Goal: Task Accomplishment & Management: Complete application form

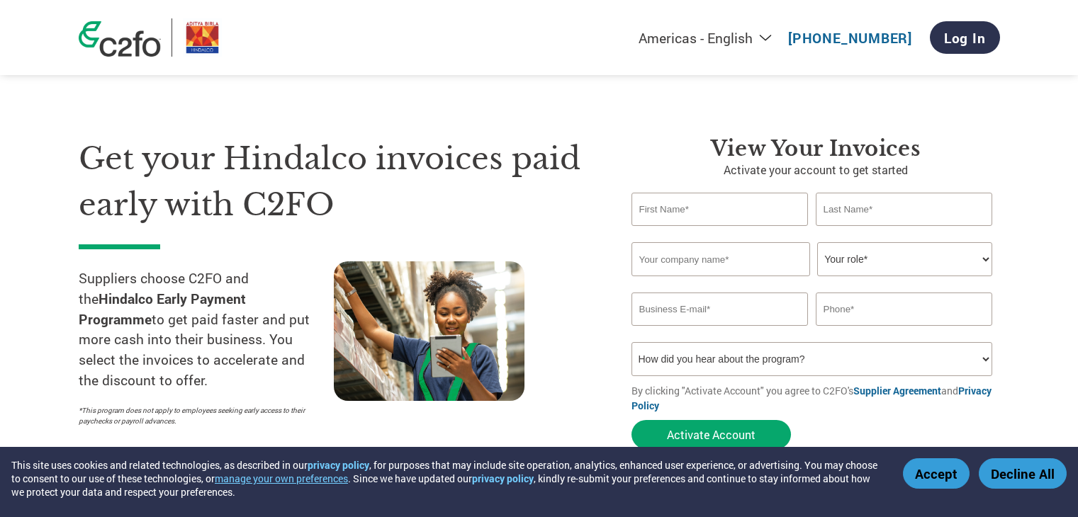
select select "en-[GEOGRAPHIC_DATA]"
type input "Abhishek"
type input "[PERSON_NAME]"
type input "[EMAIL_ADDRESS][DOMAIN_NAME]"
type input "08765333300"
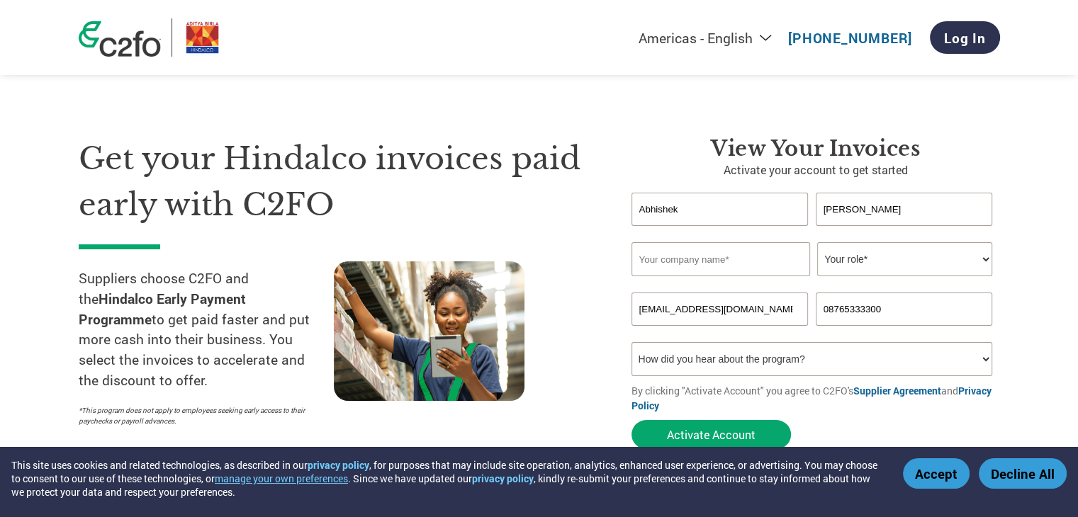
click at [792, 264] on input "text" at bounding box center [721, 259] width 179 height 34
type input "[PERSON_NAME] ENTERPRISES"
click at [927, 267] on select "Your role* CFO Controller Credit Manager Finance Director Treasurer CEO Preside…" at bounding box center [904, 259] width 175 height 34
select select "OWNER_FOUNDER"
click at [817, 242] on select "Your role* CFO Controller Credit Manager Finance Director Treasurer CEO Preside…" at bounding box center [904, 259] width 175 height 34
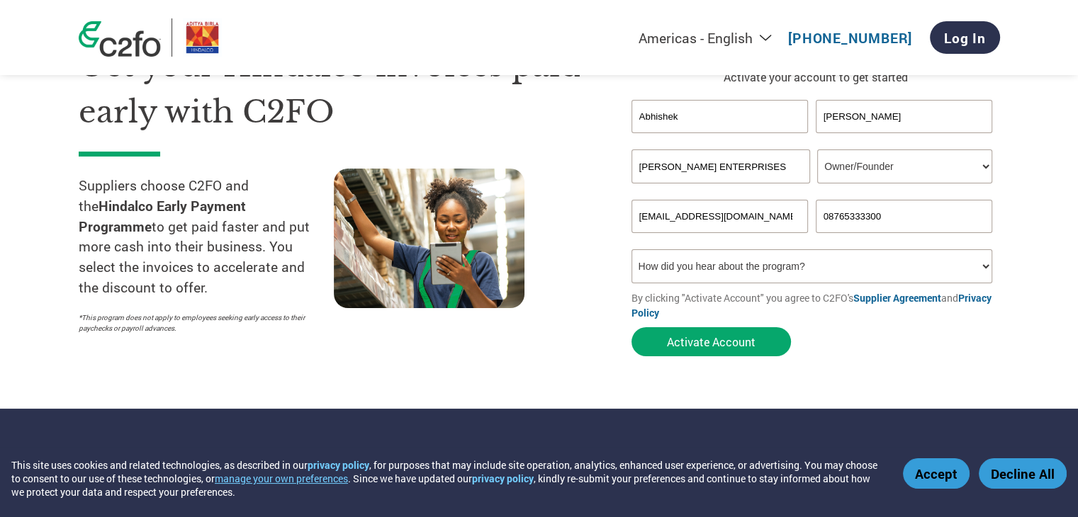
scroll to position [112, 0]
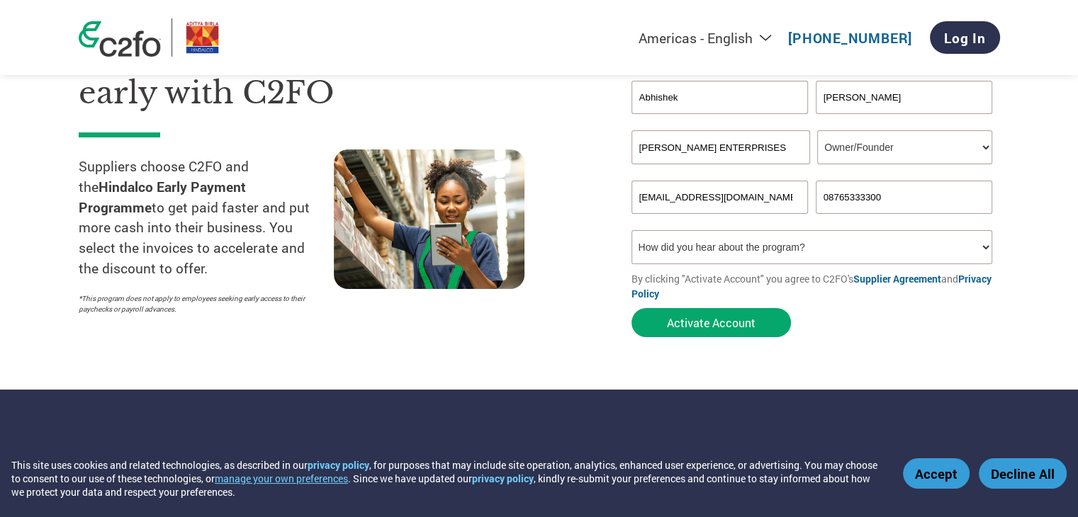
click at [981, 250] on select "How did you hear about the program? Received a letter Email Social Media Online…" at bounding box center [812, 247] width 361 height 34
select select "Email"
click at [632, 230] on select "How did you hear about the program? Received a letter Email Social Media Online…" at bounding box center [812, 247] width 361 height 34
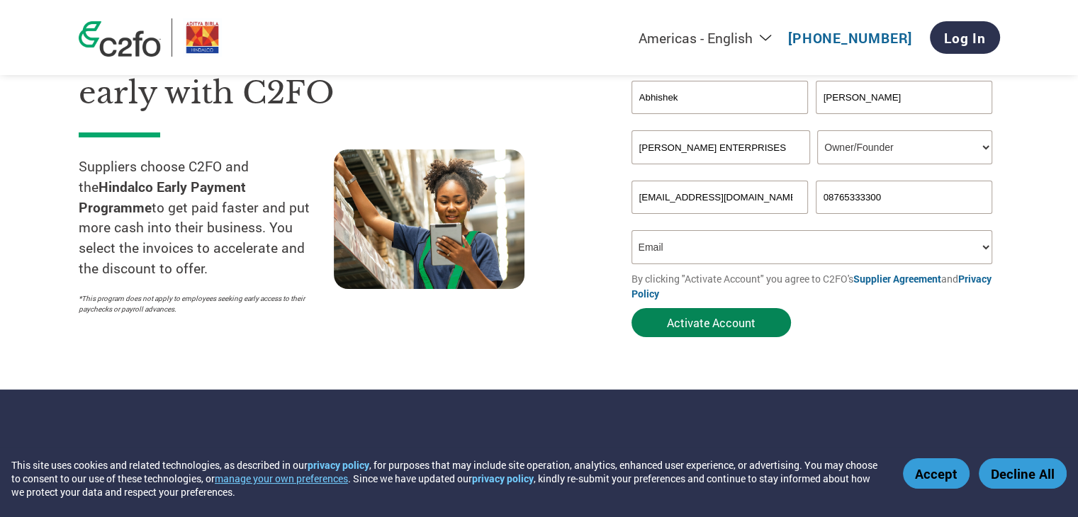
click at [710, 324] on button "Activate Account" at bounding box center [711, 322] width 159 height 29
click at [785, 202] on input "ABHISHEK20902@GMAIL.COM" at bounding box center [720, 197] width 177 height 33
type input "A"
click at [745, 191] on input "shivamenterprises" at bounding box center [720, 197] width 177 height 33
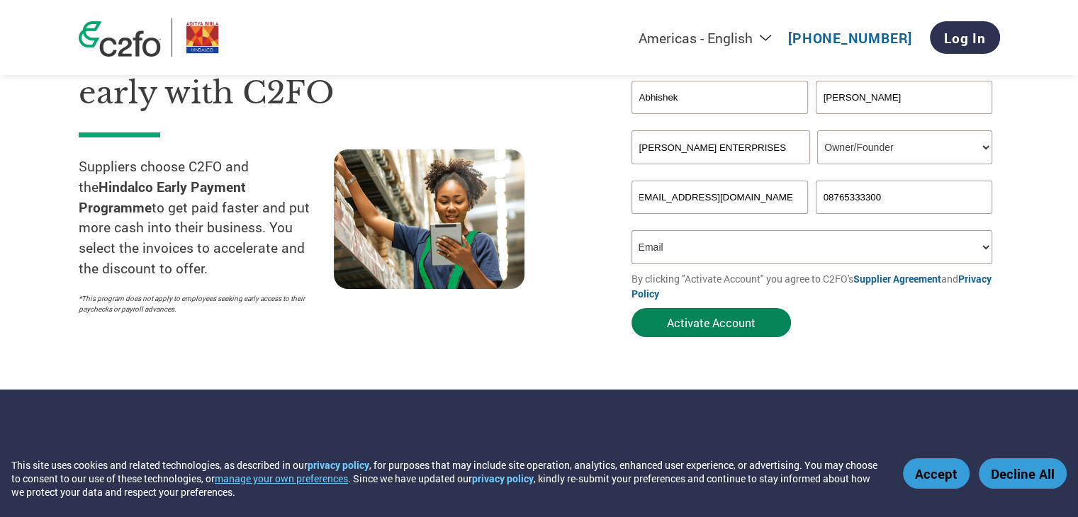
type input "shivamenterprises.rkt507@gmail.com"
click at [734, 320] on button "Activate Account" at bounding box center [711, 322] width 159 height 29
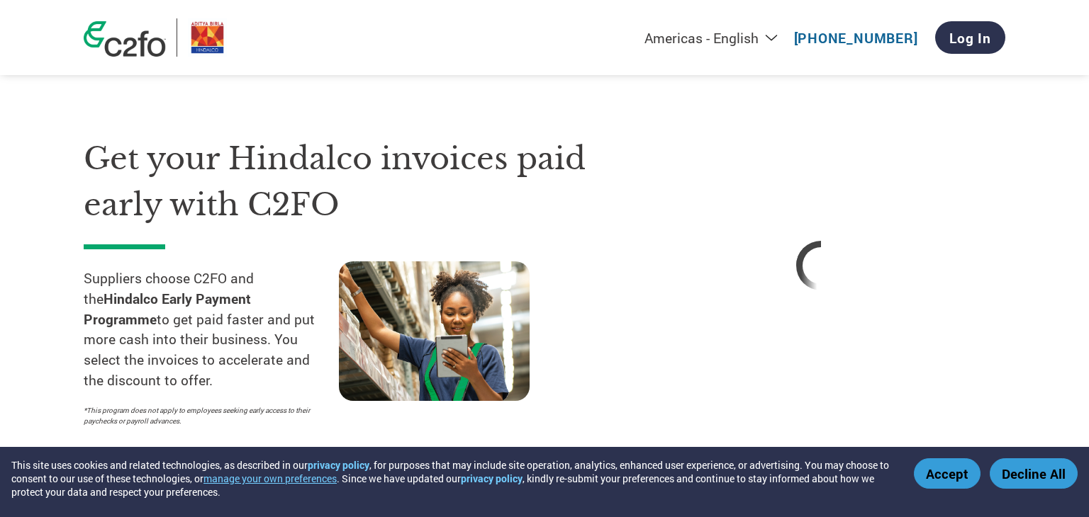
select select "en-[GEOGRAPHIC_DATA]"
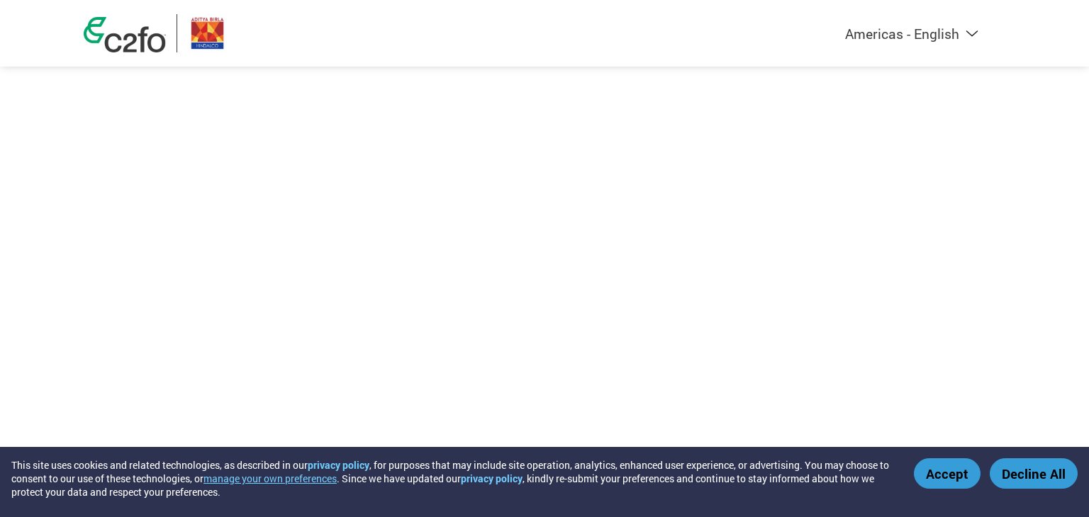
select select "en-[GEOGRAPHIC_DATA]"
click at [984, 356] on div at bounding box center [544, 190] width 921 height 381
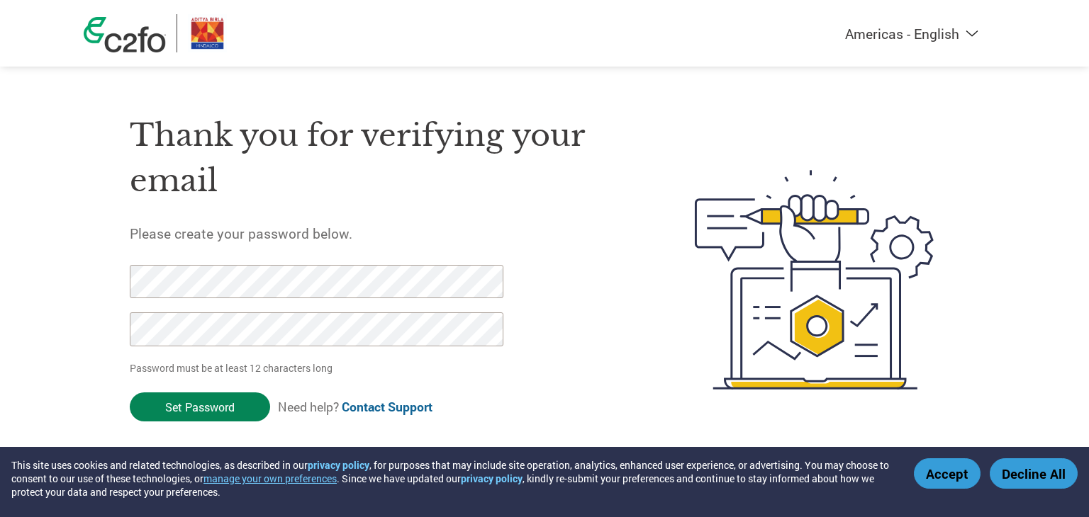
click at [193, 410] on input "Set Password" at bounding box center [200, 407] width 140 height 29
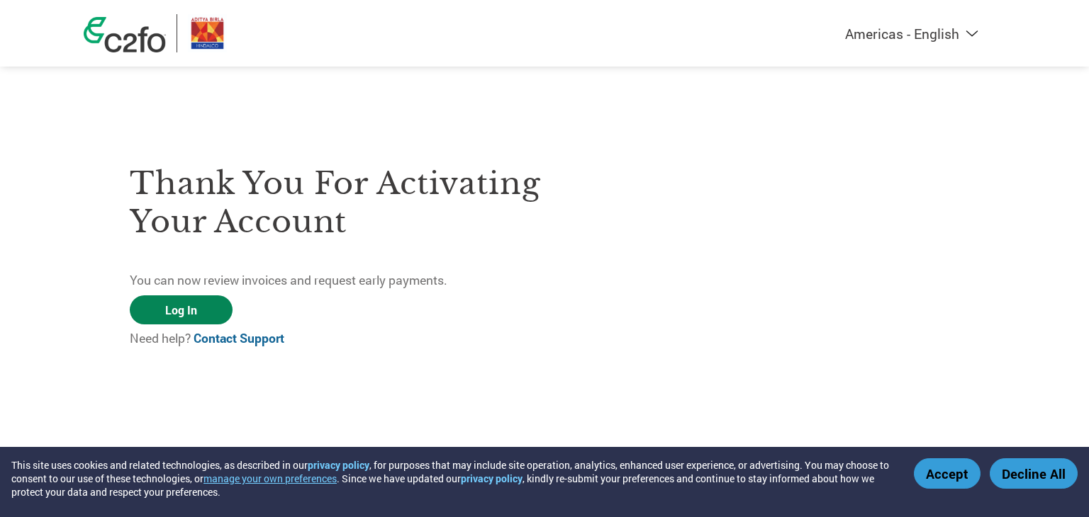
click at [186, 310] on link "Log In" at bounding box center [181, 310] width 103 height 29
